Goal: Communication & Community: Answer question/provide support

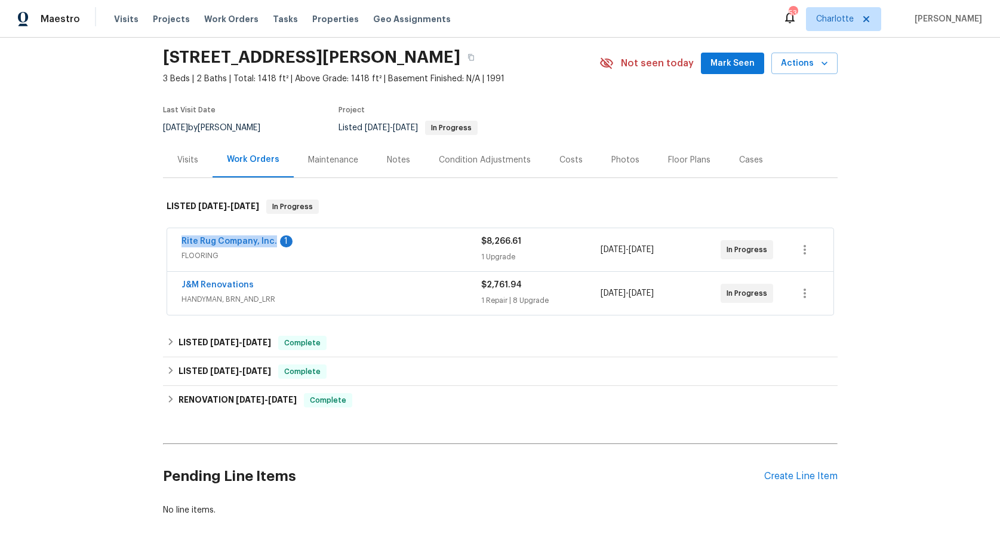
scroll to position [87, 0]
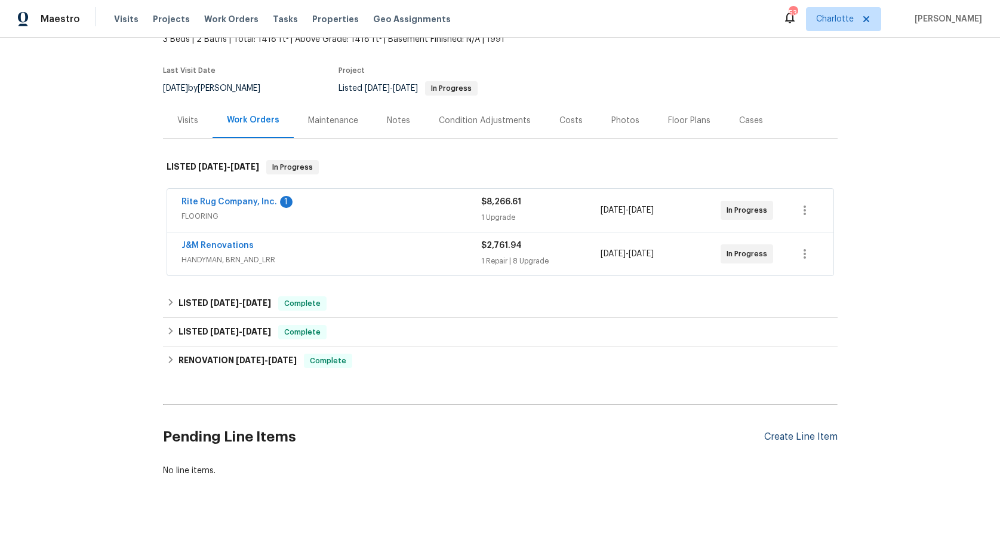
click at [798, 431] on div "Create Line Item" at bounding box center [800, 436] width 73 height 11
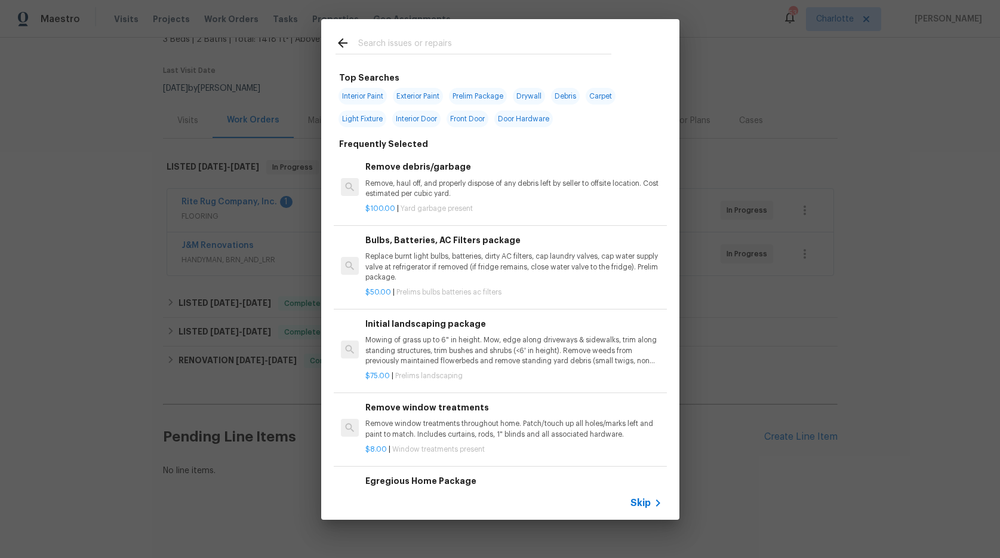
click at [383, 44] on input "text" at bounding box center [484, 45] width 253 height 18
click at [173, 223] on div "Top Searches Interior Paint Exterior Paint Prelim Package Drywall Debris Carpet…" at bounding box center [500, 269] width 1000 height 538
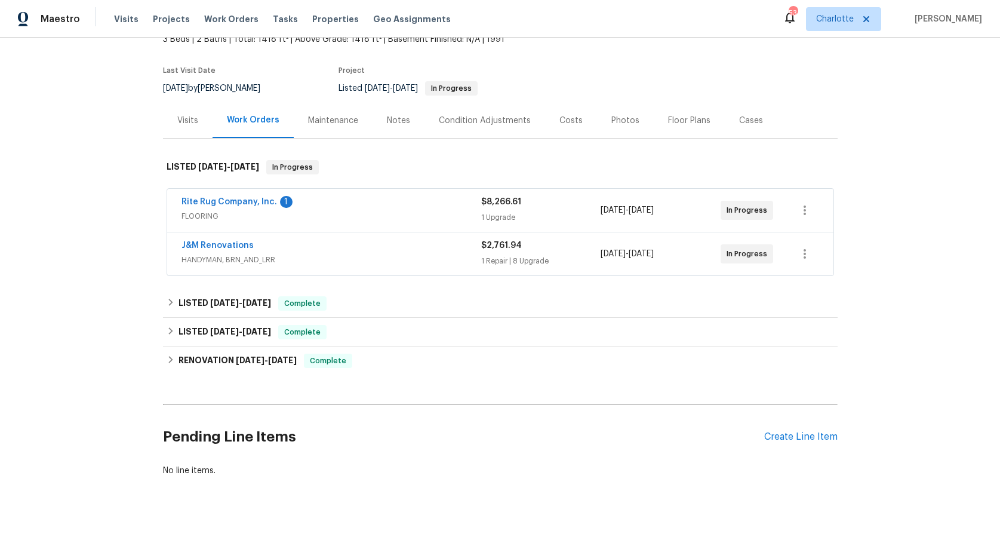
click at [202, 239] on span "J&M Renovations" at bounding box center [217, 245] width 72 height 12
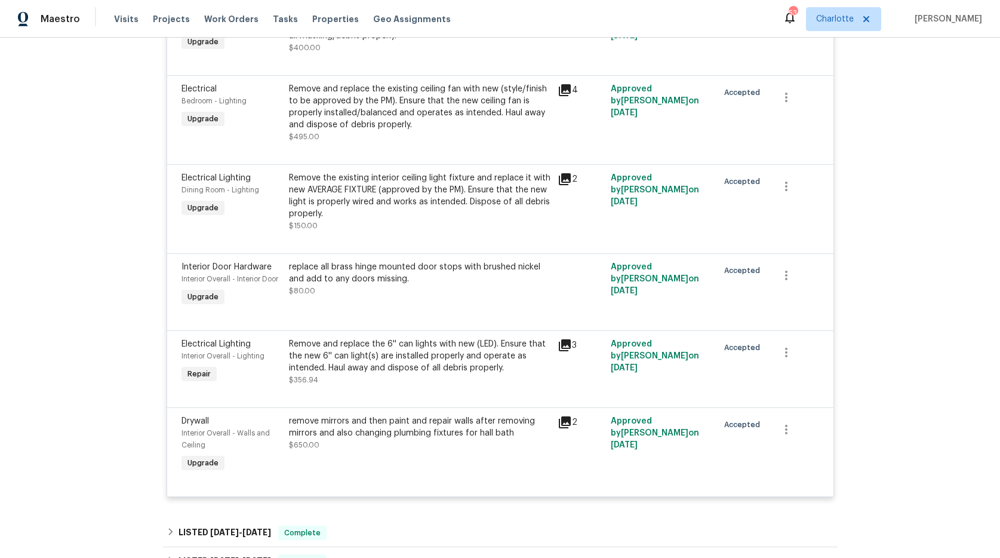
scroll to position [632, 0]
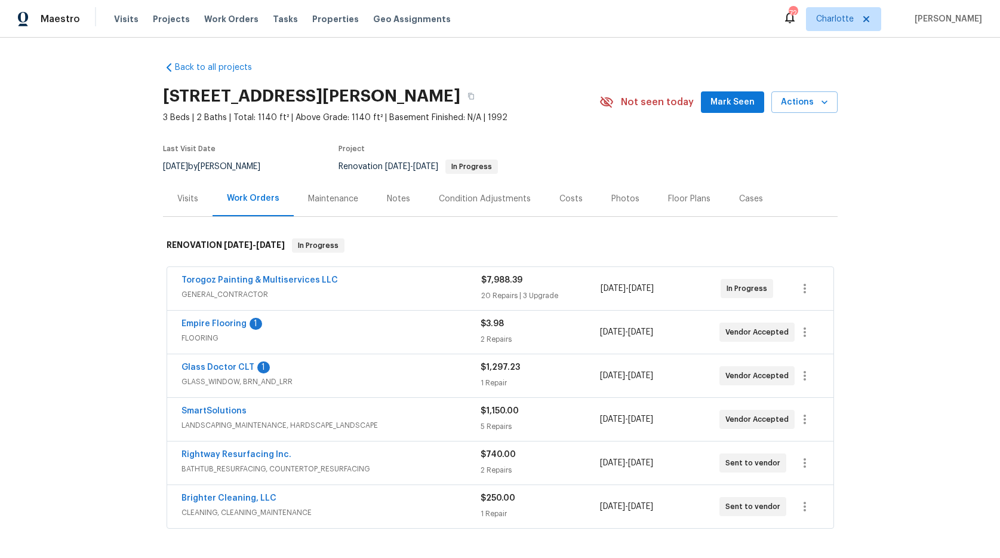
click at [124, 396] on div "Back to all projects 215 J Robinson Pkwy, Kings Mountain, NC 28086 3 Beds | 2 B…" at bounding box center [500, 298] width 1000 height 520
click at [184, 368] on link "Glass Doctor CLT" at bounding box center [217, 367] width 73 height 8
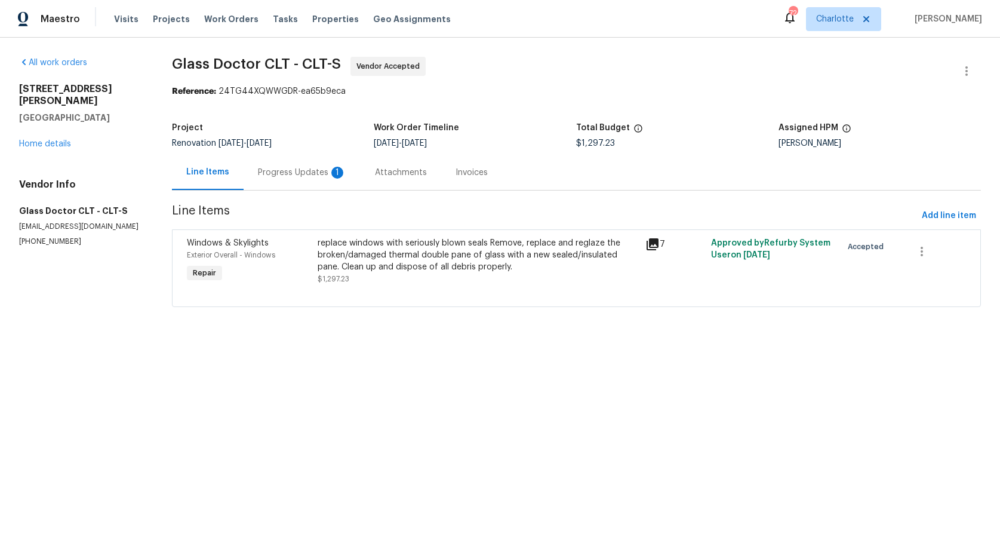
click at [272, 172] on div "Progress Updates 1" at bounding box center [302, 173] width 88 height 12
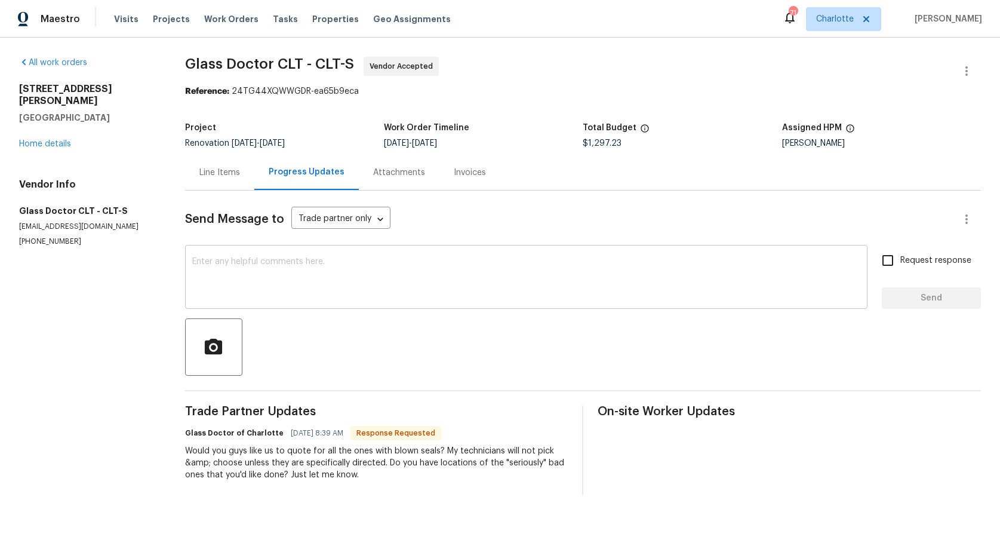
click at [273, 276] on textarea at bounding box center [526, 278] width 668 height 42
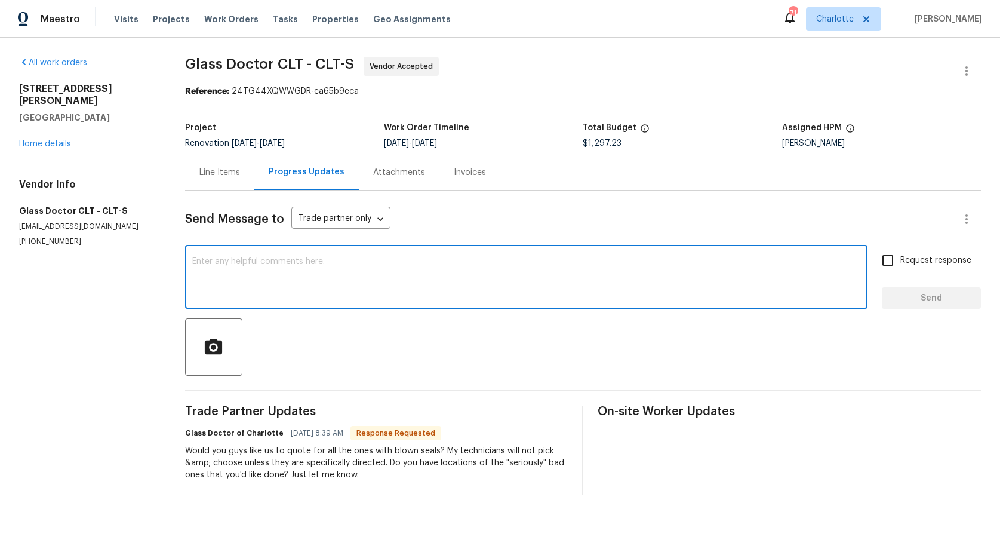
click at [235, 177] on div "Line Items" at bounding box center [219, 173] width 41 height 12
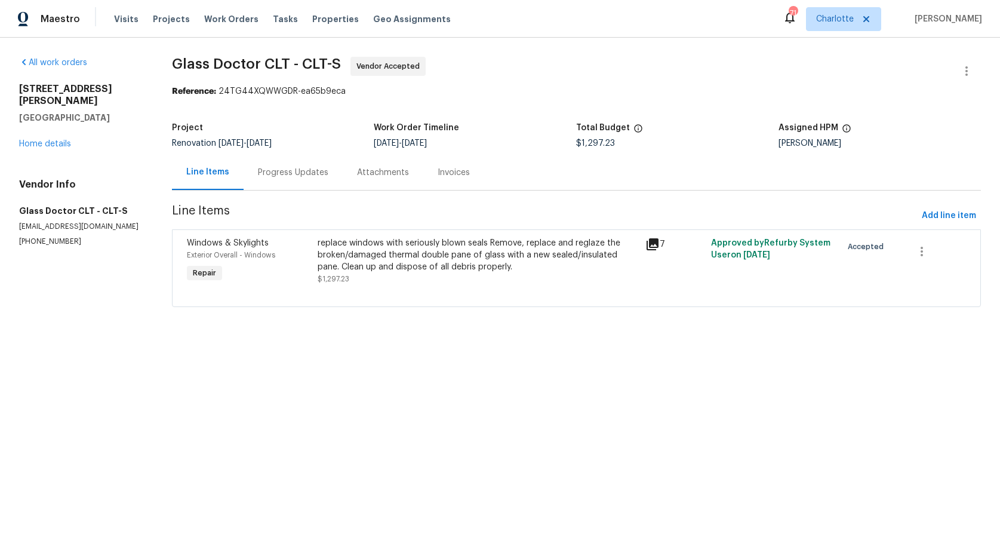
click at [303, 258] on div "Exterior Overall - Windows" at bounding box center [249, 255] width 124 height 12
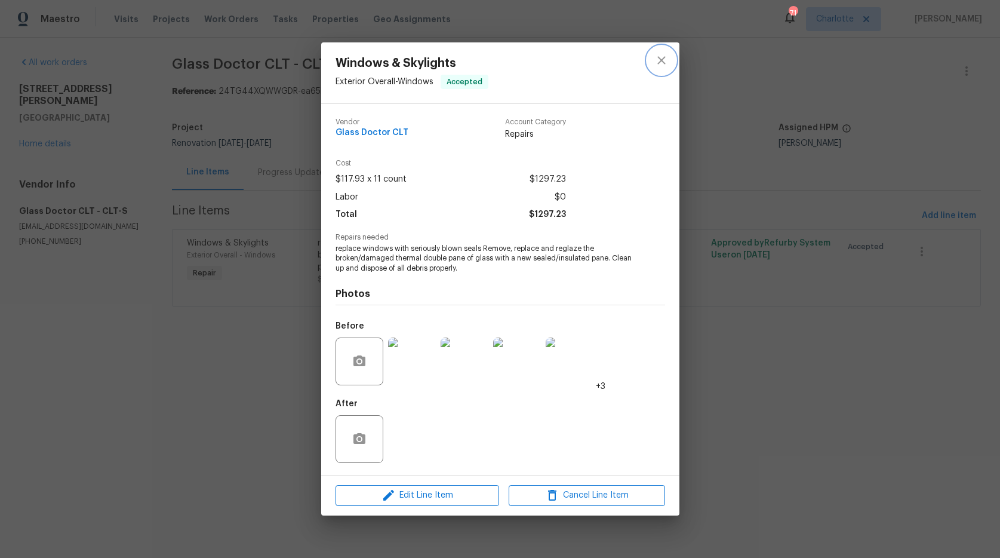
click at [663, 60] on icon "close" at bounding box center [661, 60] width 14 height 14
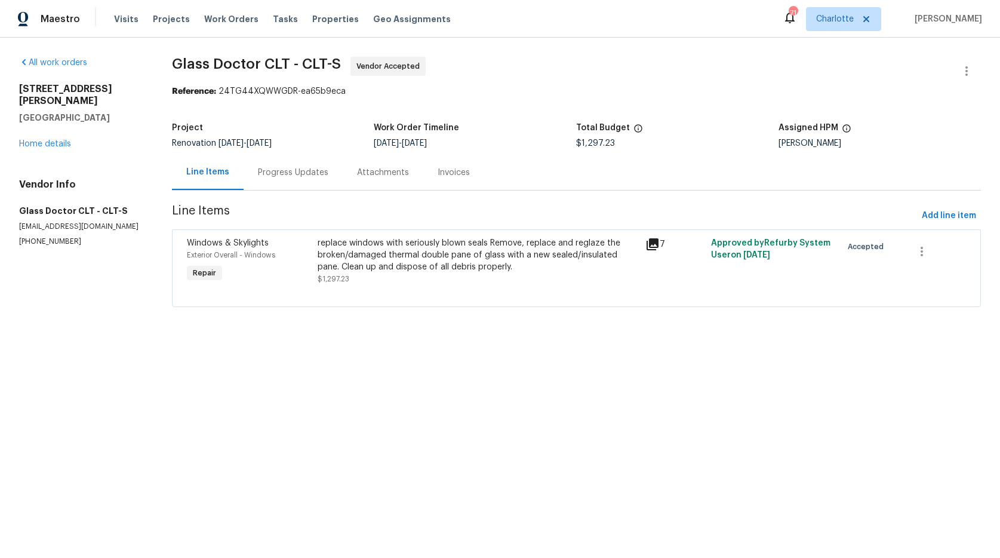
click at [272, 266] on div "Windows & Skylights Exterior Overall - Windows Repair" at bounding box center [248, 260] width 131 height 55
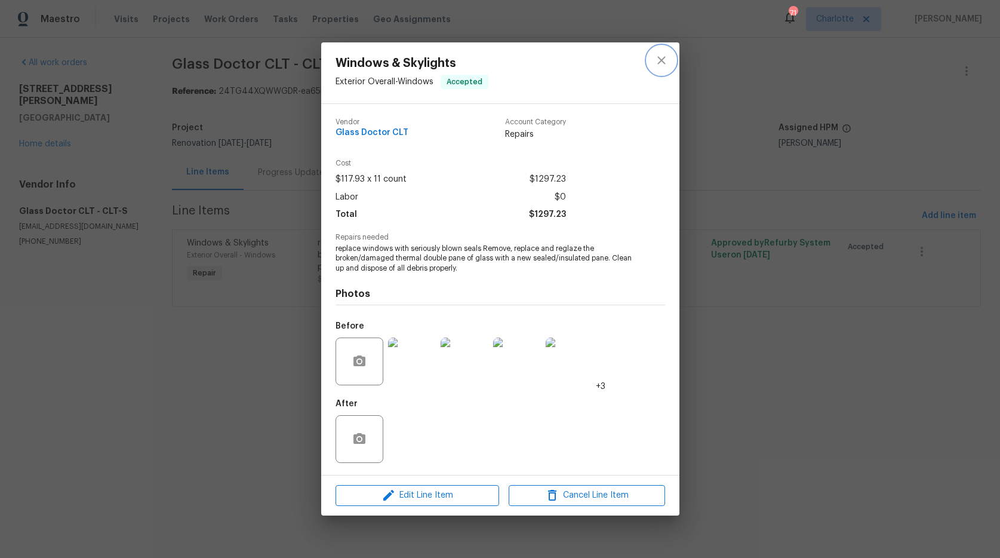
click at [661, 63] on icon "close" at bounding box center [661, 60] width 14 height 14
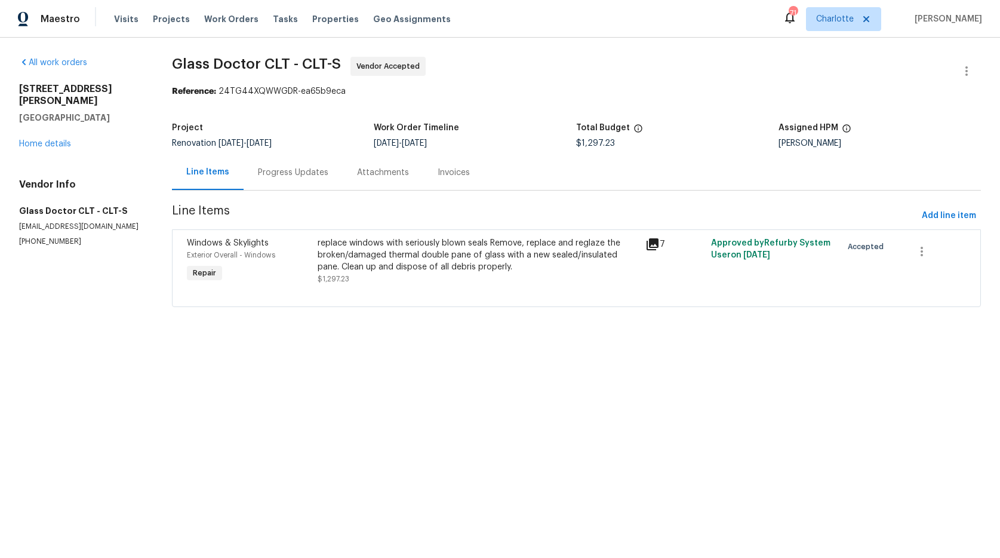
click at [284, 172] on div "Progress Updates" at bounding box center [293, 173] width 70 height 12
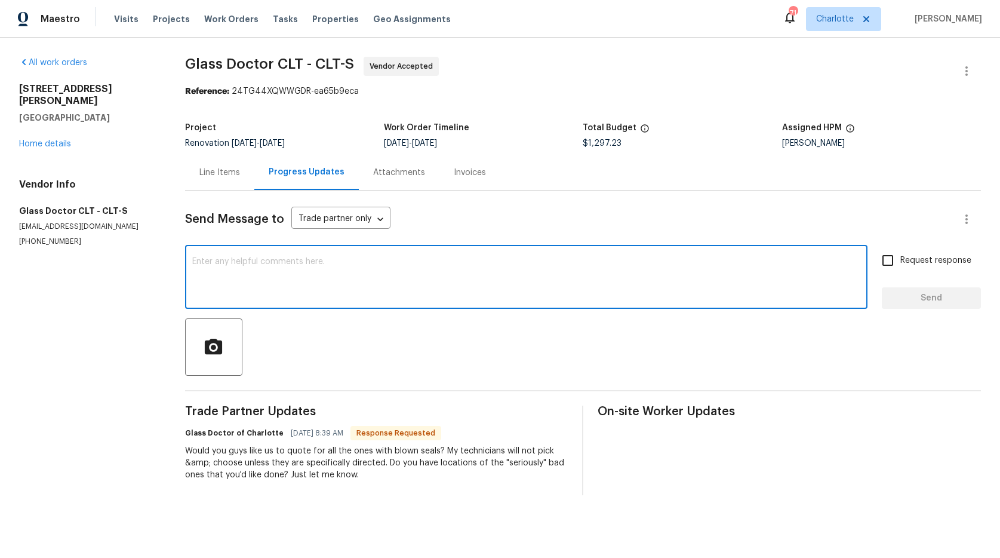
click at [330, 282] on textarea at bounding box center [526, 278] width 668 height 42
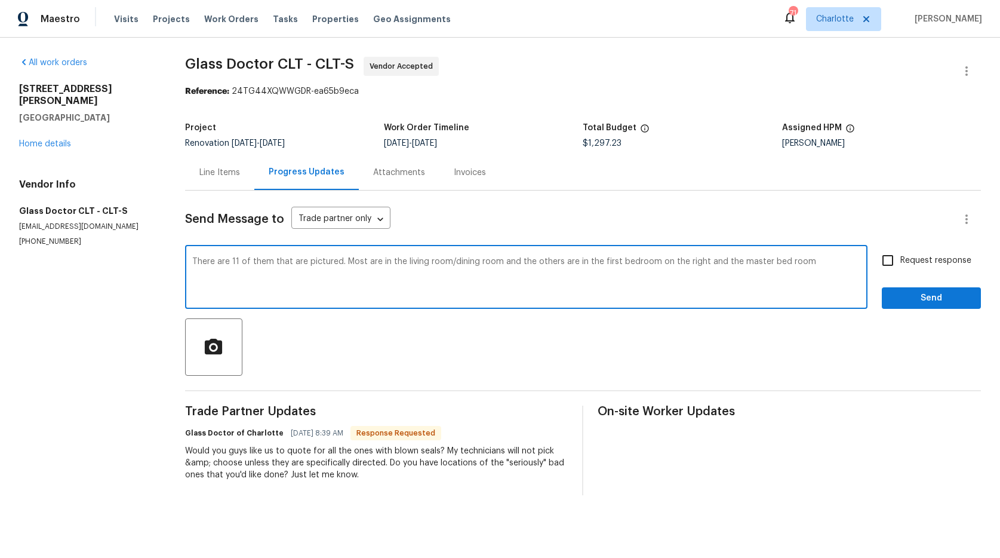
type textarea "There are 11 of them that are pictured. Most are in the living room/dining room…"
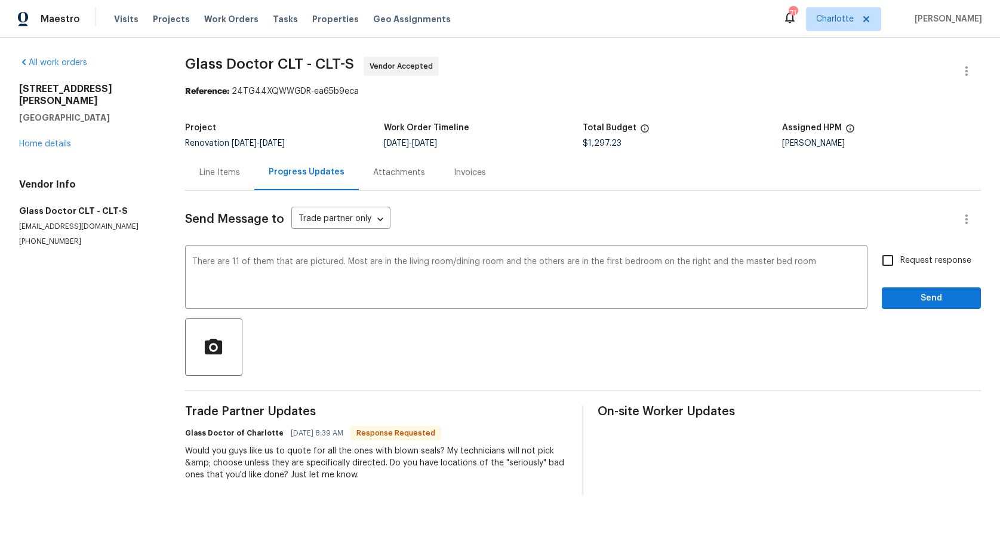
click at [875, 264] on input "Request response" at bounding box center [887, 260] width 25 height 25
checkbox input "true"
click at [891, 290] on button "Send" at bounding box center [931, 298] width 99 height 22
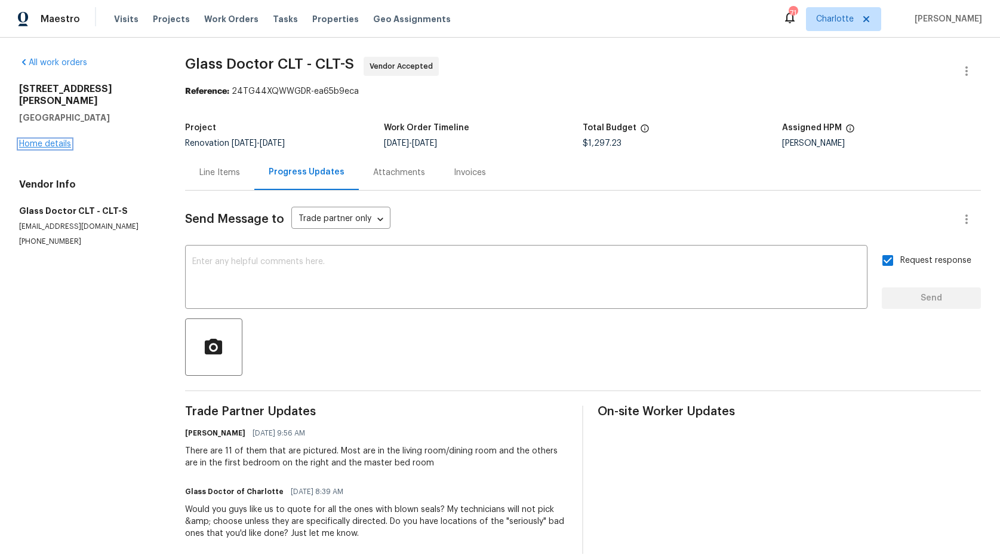
click at [50, 140] on link "Home details" at bounding box center [45, 144] width 52 height 8
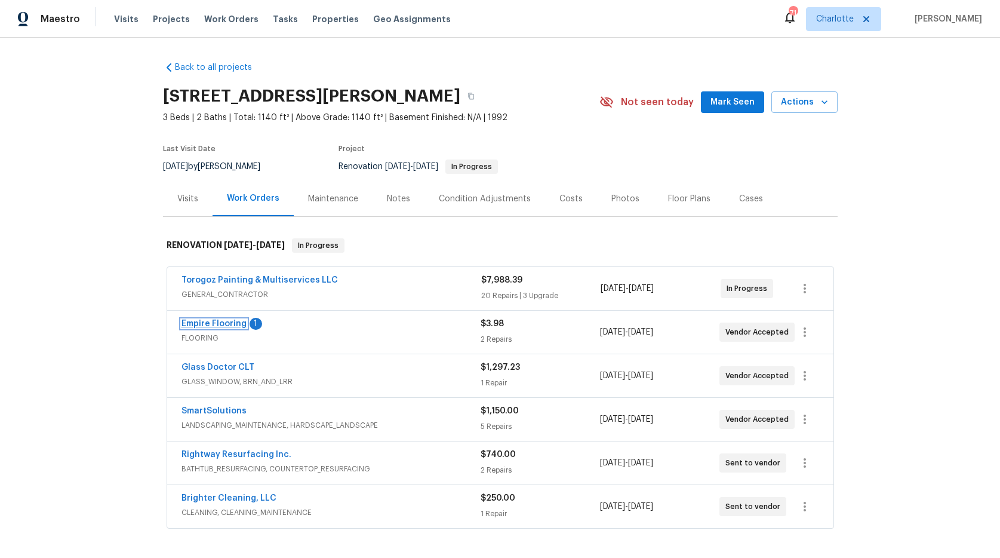
click at [196, 321] on link "Empire Flooring" at bounding box center [213, 323] width 65 height 8
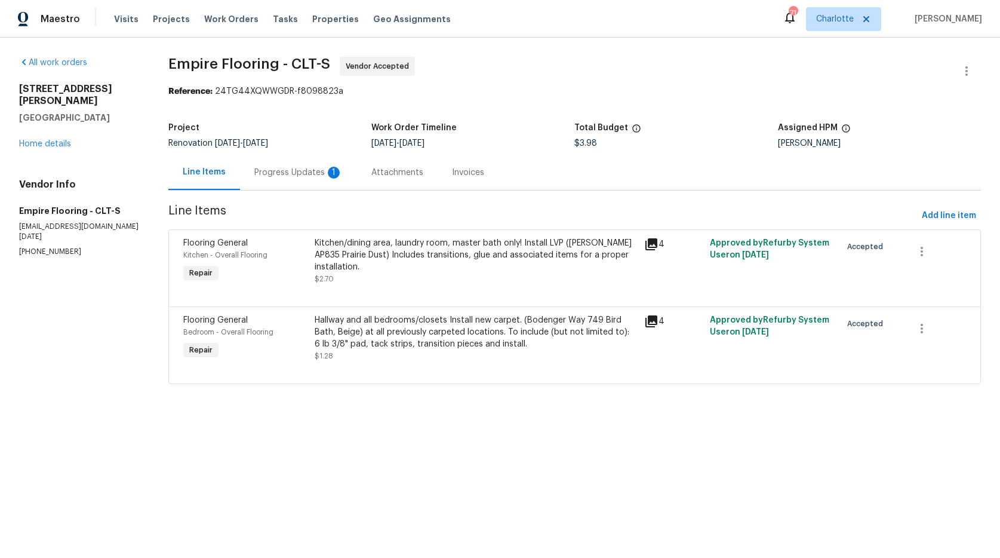
click at [262, 173] on div "Progress Updates 1" at bounding box center [298, 173] width 88 height 12
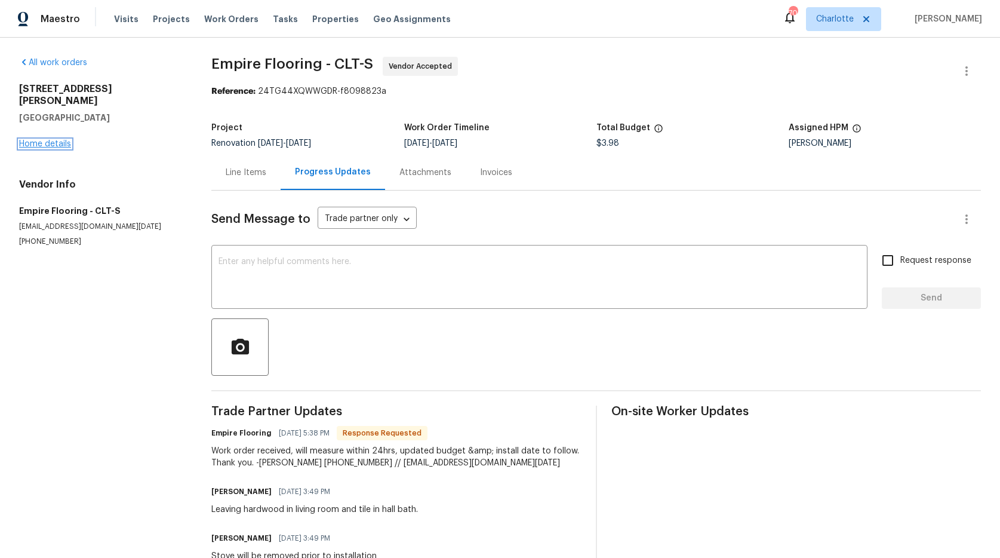
click at [39, 140] on link "Home details" at bounding box center [45, 144] width 52 height 8
